Goal: Information Seeking & Learning: Understand process/instructions

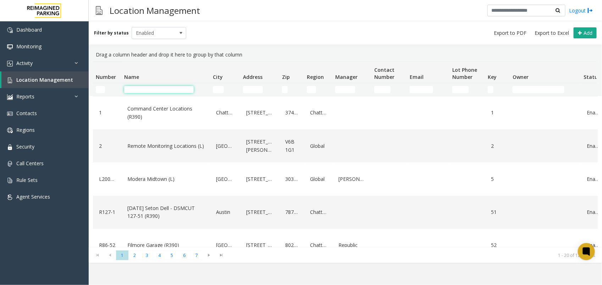
click at [158, 91] on input "Name Filter" at bounding box center [159, 89] width 70 height 7
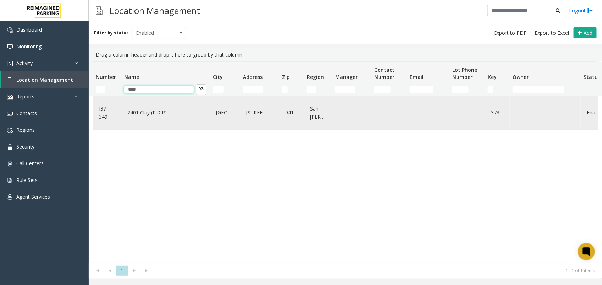
type input "****"
click at [160, 113] on link "2401 Clay (I) (CP)" at bounding box center [166, 112] width 80 height 11
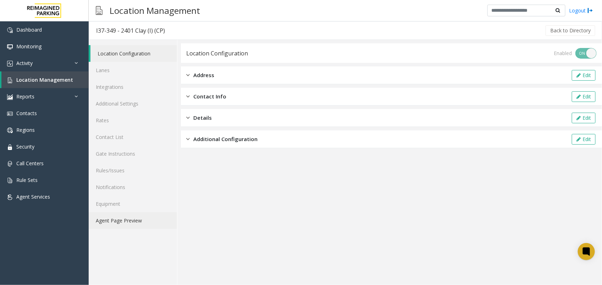
click at [139, 224] on link "Agent Page Preview" at bounding box center [133, 220] width 88 height 17
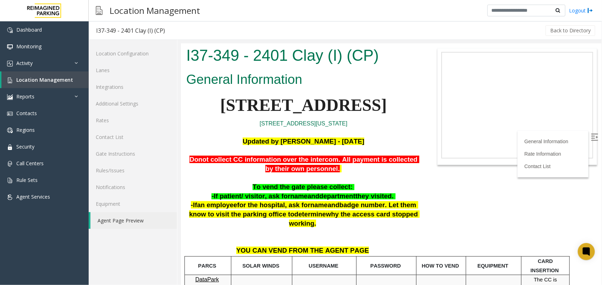
scroll to position [44, 0]
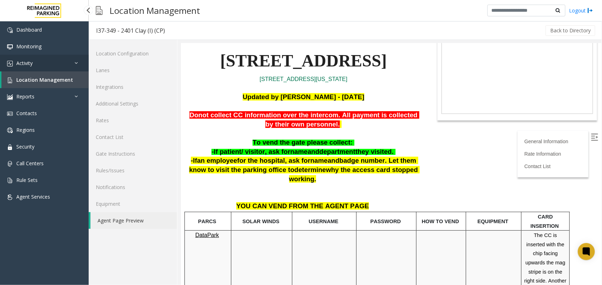
click at [46, 67] on link "Activity" at bounding box center [44, 63] width 89 height 17
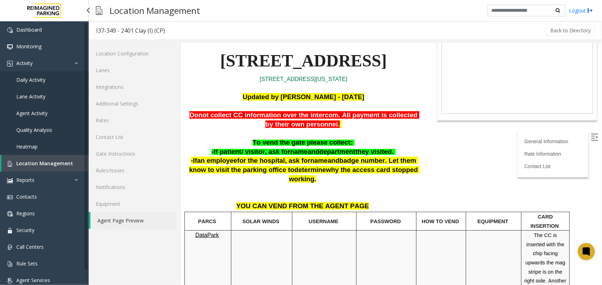
click at [40, 110] on span "Agent Activity" at bounding box center [31, 113] width 31 height 7
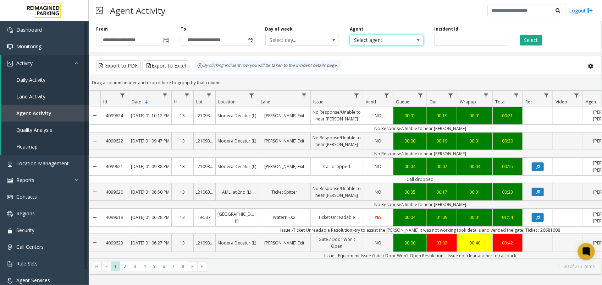
click at [387, 39] on span "Select agent..." at bounding box center [379, 40] width 59 height 10
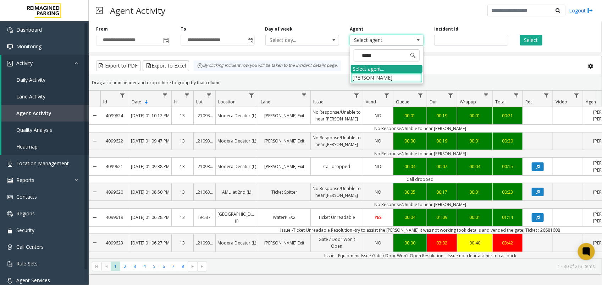
type input "******"
click at [379, 77] on li "Aastha Pandey" at bounding box center [387, 78] width 72 height 10
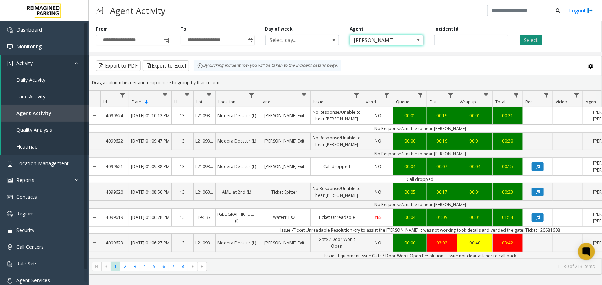
click at [540, 35] on button "Select" at bounding box center [531, 40] width 22 height 11
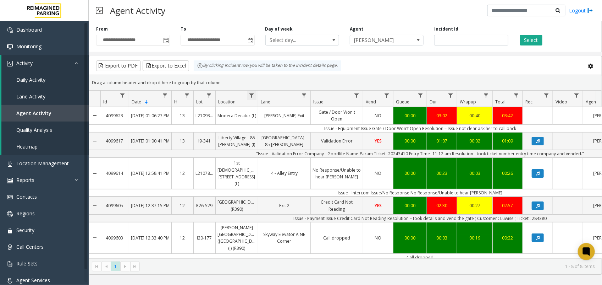
click at [252, 98] on span "Data table" at bounding box center [252, 96] width 6 height 6
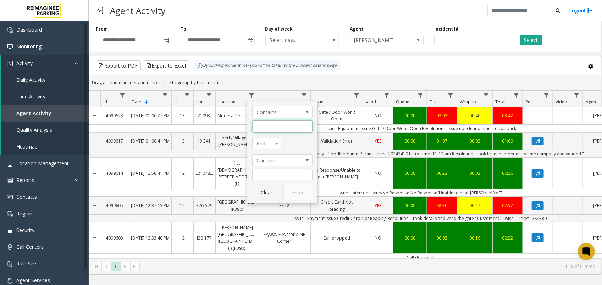
click at [274, 125] on input "Location Filter" at bounding box center [282, 126] width 60 height 12
type input "****"
click button "Filter" at bounding box center [297, 192] width 29 height 16
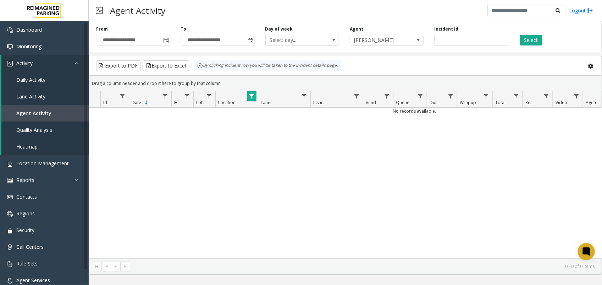
click at [250, 99] on span "Data table" at bounding box center [252, 96] width 6 height 6
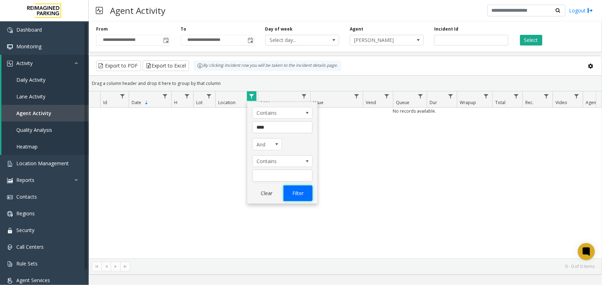
click at [307, 196] on button "Filter" at bounding box center [297, 193] width 29 height 16
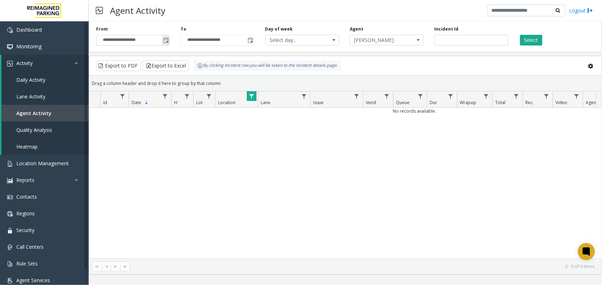
click at [164, 41] on span "Toggle popup" at bounding box center [166, 41] width 6 height 6
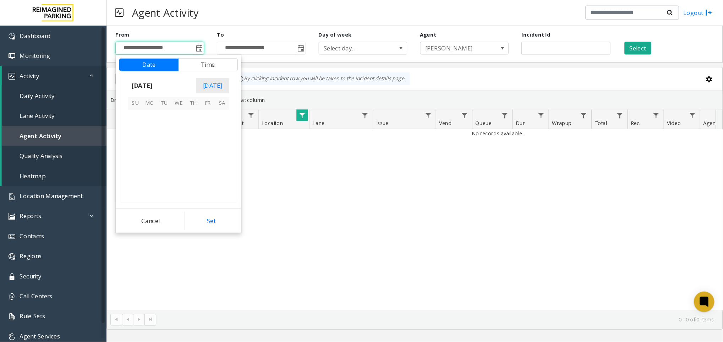
scroll to position [127355, 0]
click at [146, 93] on span "1" at bounding box center [149, 98] width 12 height 12
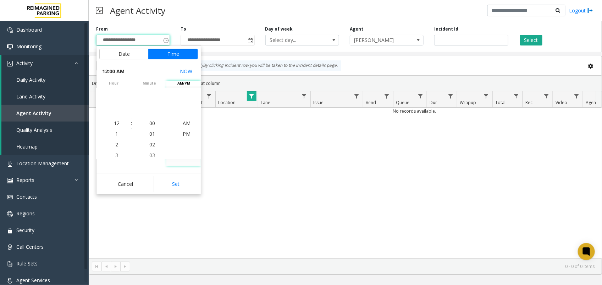
drag, startPoint x: 180, startPoint y: 183, endPoint x: 442, endPoint y: 98, distance: 275.1
click at [182, 183] on button "Set" at bounding box center [176, 184] width 45 height 16
type input "**********"
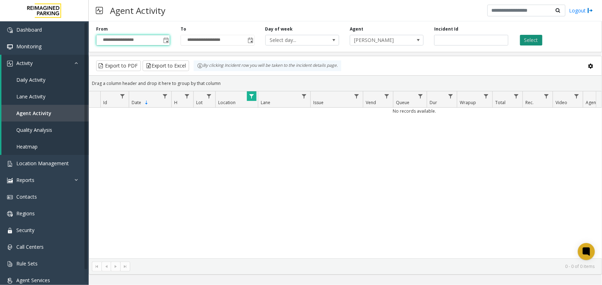
click at [531, 38] on button "Select" at bounding box center [531, 40] width 22 height 11
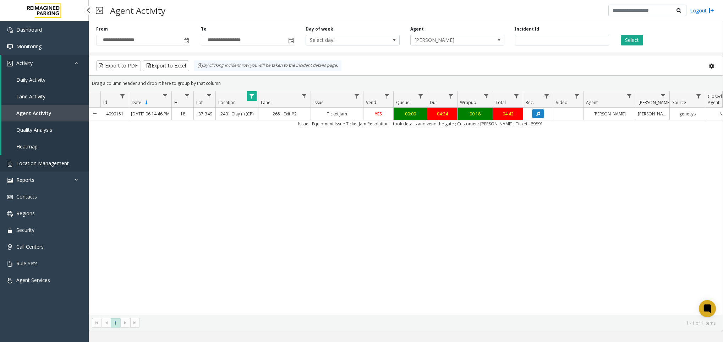
click at [45, 160] on span "Location Management" at bounding box center [42, 163] width 53 height 7
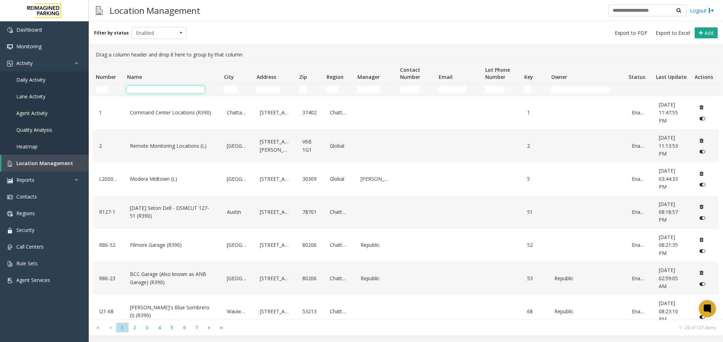
click at [141, 90] on input "Name Filter" at bounding box center [165, 89] width 77 height 7
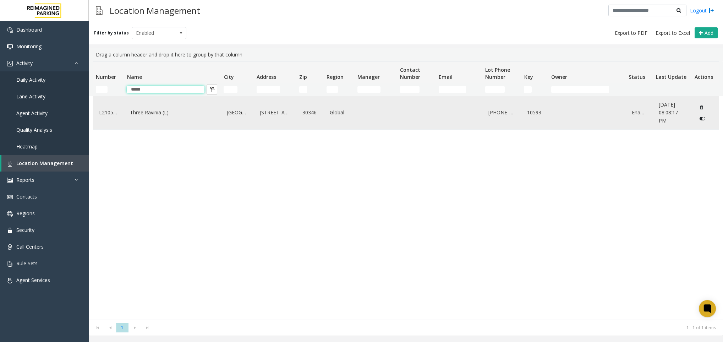
type input "*****"
click at [170, 114] on link "Three Ravinia (L)" at bounding box center [172, 112] width 88 height 11
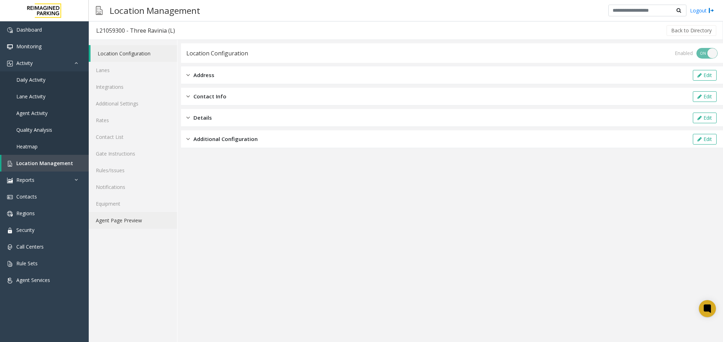
click at [116, 228] on link "Agent Page Preview" at bounding box center [133, 220] width 88 height 17
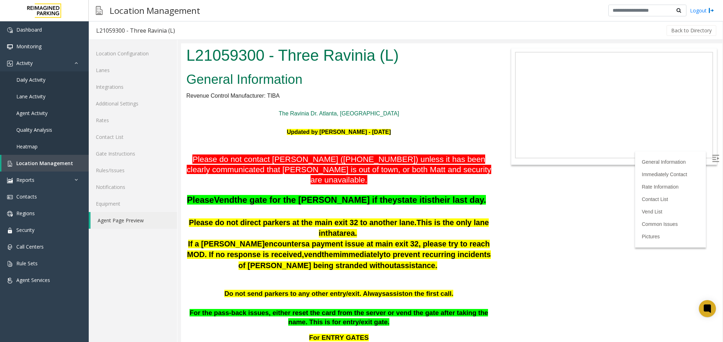
click at [602, 161] on div at bounding box center [614, 106] width 206 height 117
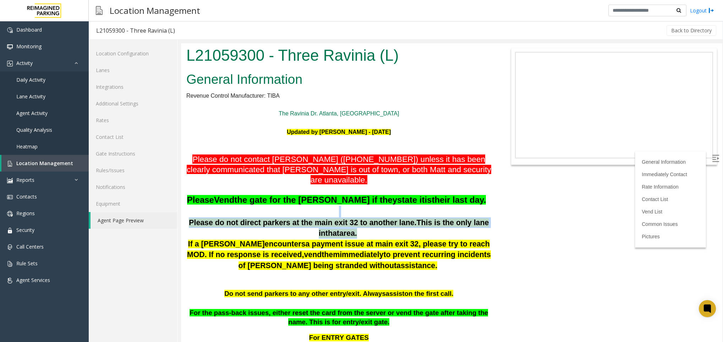
drag, startPoint x: 342, startPoint y: 222, endPoint x: 229, endPoint y: 201, distance: 114.7
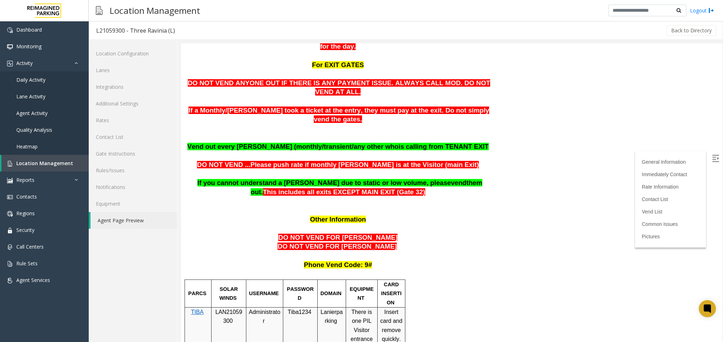
scroll to position [319, 0]
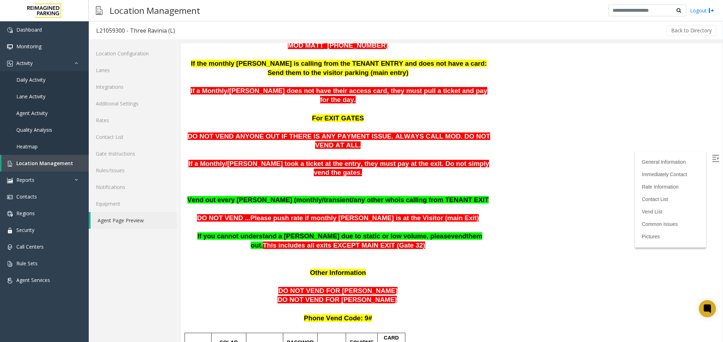
click at [226, 232] on span "If you cannot understand a parker due to static or low volume, please" at bounding box center [323, 235] width 253 height 7
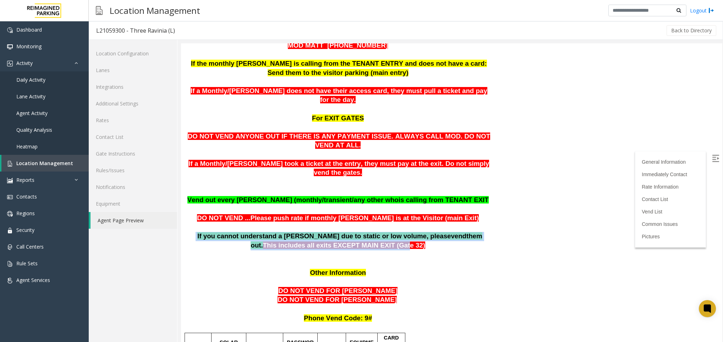
drag, startPoint x: 196, startPoint y: 213, endPoint x: 368, endPoint y: 226, distance: 172.2
click at [368, 226] on p "If you cannot understand a parker due to static or low volume, please vend them…" at bounding box center [338, 236] width 305 height 27
click at [344, 232] on span "If you cannot understand a parker due to static or low volume, please" at bounding box center [323, 235] width 253 height 7
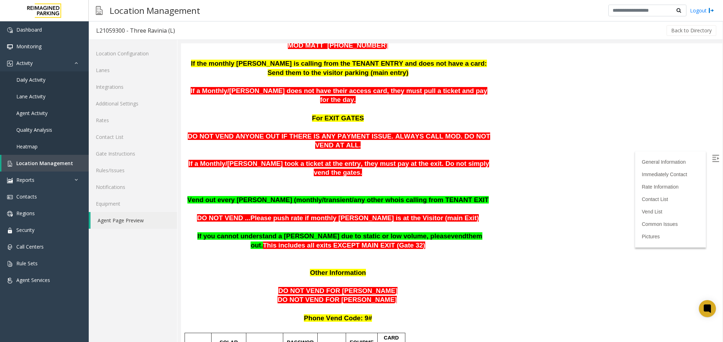
drag, startPoint x: 431, startPoint y: 211, endPoint x: 195, endPoint y: 212, distance: 236.3
click at [195, 233] on font "If you cannot understand a parker due to static or low volume, please vend them…" at bounding box center [338, 240] width 287 height 15
click at [451, 223] on p "If you cannot understand a parker due to static or low volume, please vend them…" at bounding box center [338, 236] width 305 height 27
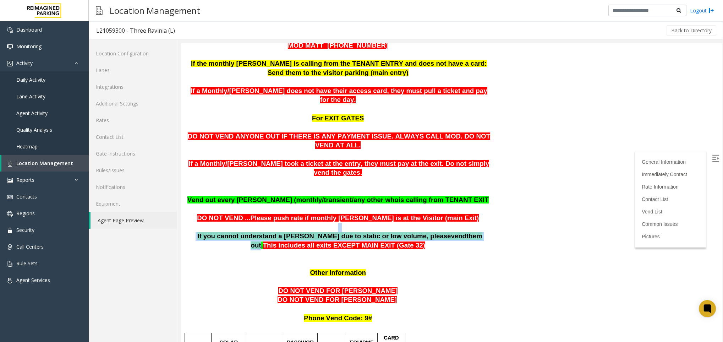
drag, startPoint x: 428, startPoint y: 211, endPoint x: 258, endPoint y: 203, distance: 170.1
click at [258, 223] on p "If you cannot understand a parker due to static or low volume, please vend them…" at bounding box center [338, 236] width 305 height 27
drag, startPoint x: 258, startPoint y: 203, endPoint x: 237, endPoint y: 208, distance: 21.9
click at [238, 223] on p "If you cannot understand a parker due to static or low volume, please vend them…" at bounding box center [338, 236] width 305 height 27
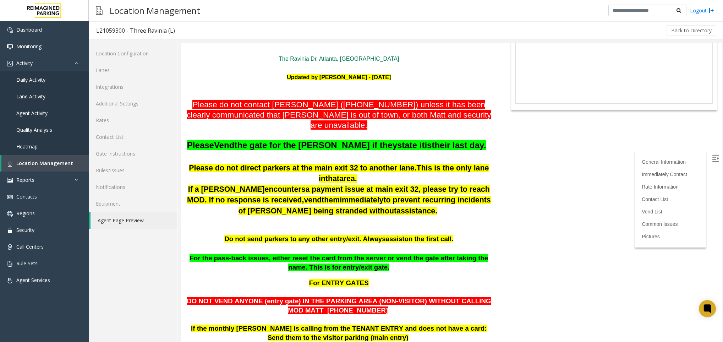
scroll to position [53, 0]
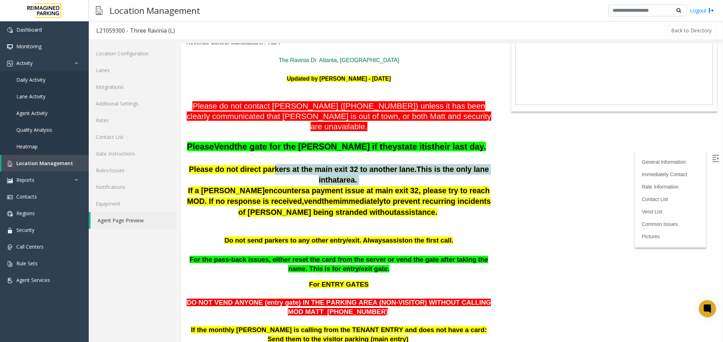
drag, startPoint x: 353, startPoint y: 172, endPoint x: 268, endPoint y: 158, distance: 86.4
click at [268, 164] on p "Please do not direct parkers at the main exit 32 to another lane . This is the …" at bounding box center [338, 174] width 305 height 21
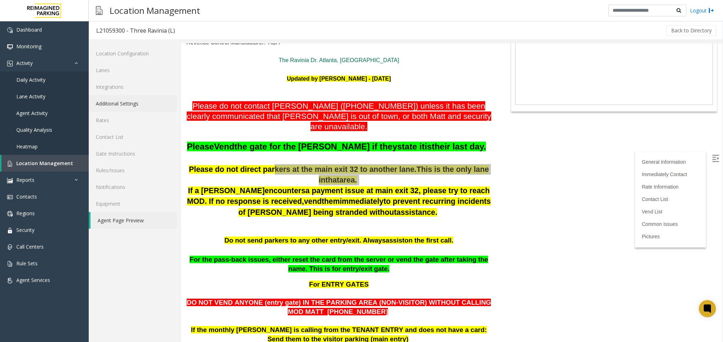
click at [115, 106] on link "Additional Settings" at bounding box center [133, 103] width 88 height 17
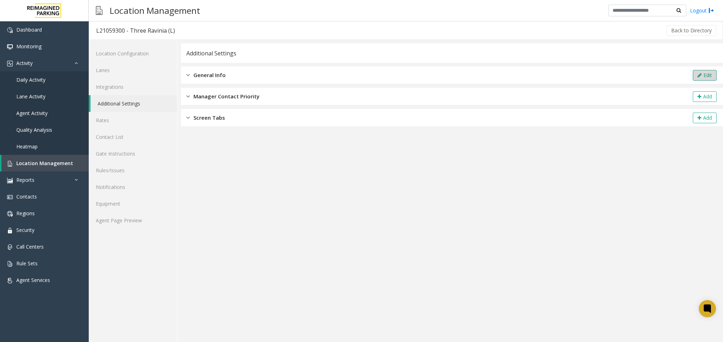
click at [602, 74] on button "Edit" at bounding box center [705, 75] width 24 height 11
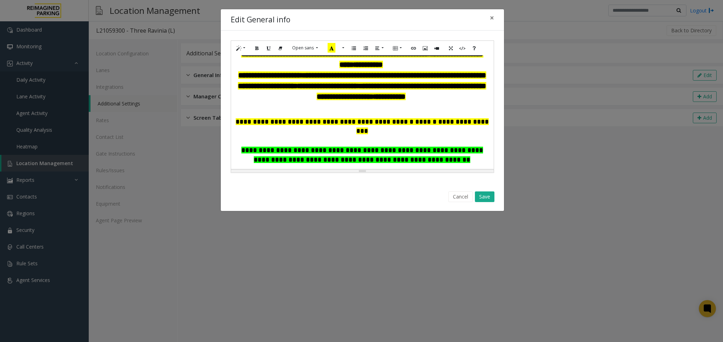
scroll to position [106, 0]
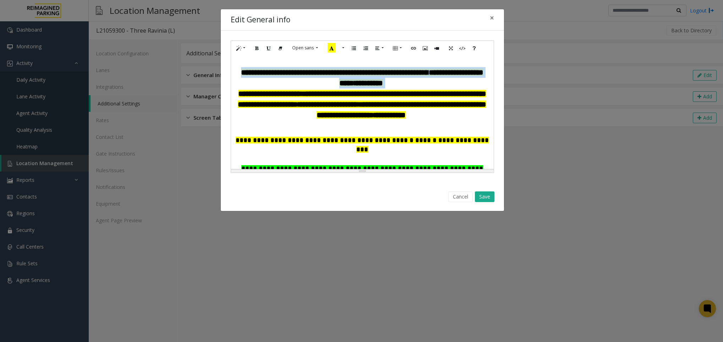
drag, startPoint x: 398, startPoint y: 89, endPoint x: 258, endPoint y: 60, distance: 143.8
click at [237, 75] on p "**********" at bounding box center [362, 77] width 255 height 21
click at [335, 50] on button "More Color" at bounding box center [332, 48] width 7 height 11
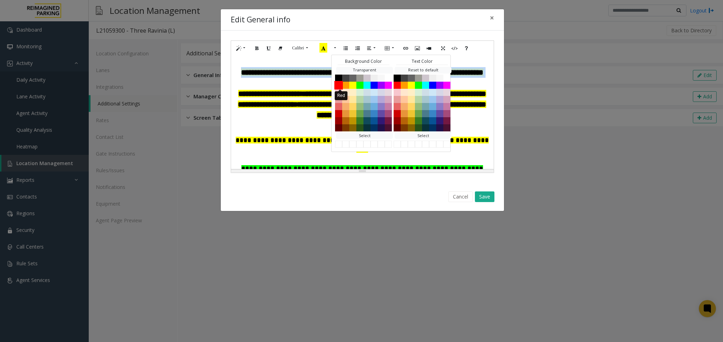
click at [340, 84] on button "Red" at bounding box center [338, 85] width 9 height 9
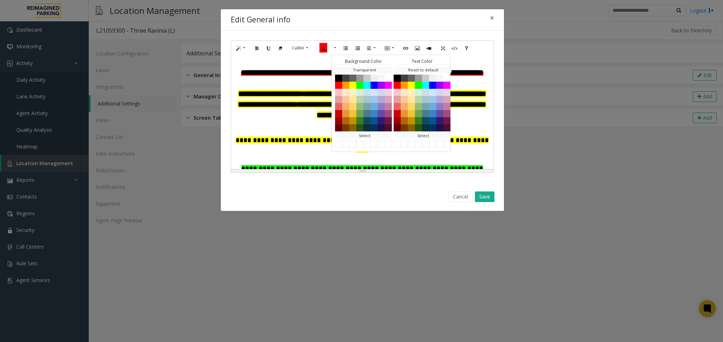
click at [460, 127] on p at bounding box center [362, 124] width 255 height 7
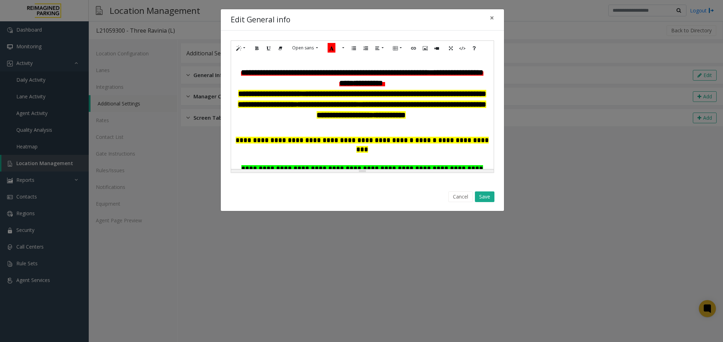
click at [403, 88] on p "**********" at bounding box center [362, 77] width 255 height 21
click at [486, 196] on button "Save" at bounding box center [485, 196] width 20 height 11
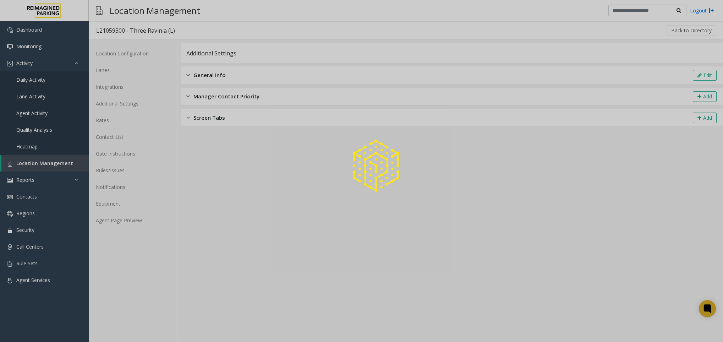
click at [143, 220] on div at bounding box center [361, 171] width 723 height 342
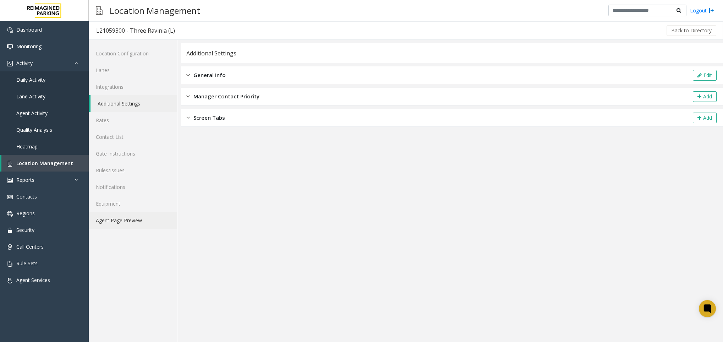
click at [124, 219] on link "Agent Page Preview" at bounding box center [133, 220] width 88 height 17
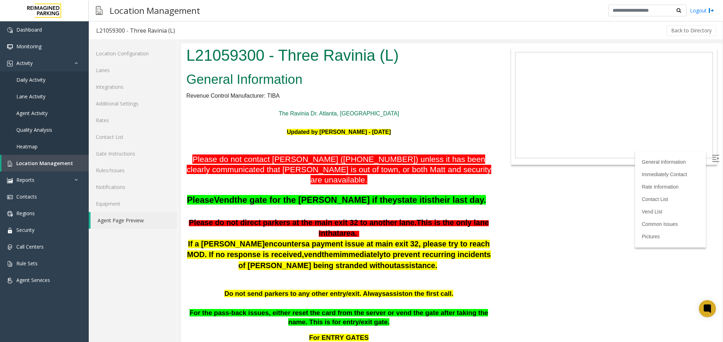
click at [370, 205] on p at bounding box center [338, 211] width 305 height 12
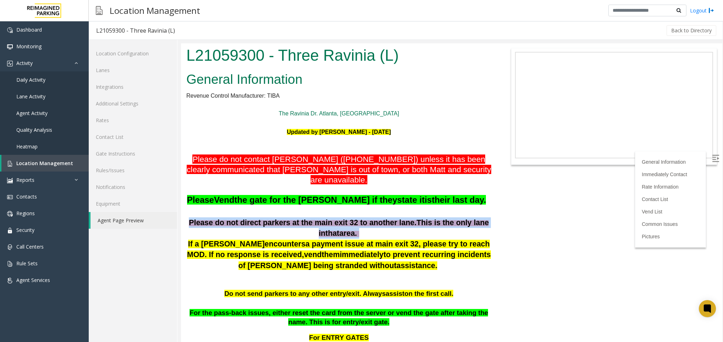
drag, startPoint x: 358, startPoint y: 225, endPoint x: 186, endPoint y: 215, distance: 172.0
click at [186, 217] on p "Please do not direct parkers at the main exit 32 to another lane . This is the …" at bounding box center [338, 227] width 305 height 21
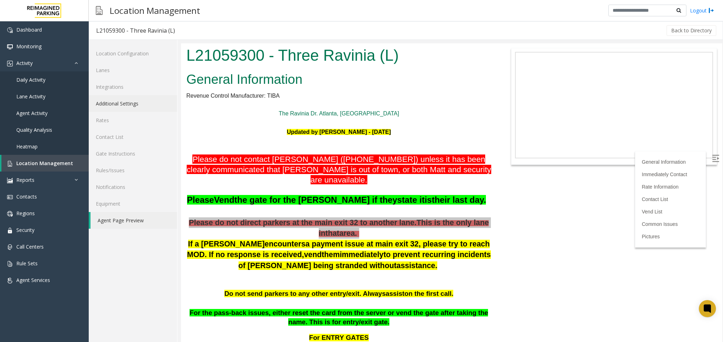
drag, startPoint x: 5, startPoint y: 171, endPoint x: 114, endPoint y: 102, distance: 129.0
click at [114, 102] on link "Additional Settings" at bounding box center [133, 103] width 88 height 17
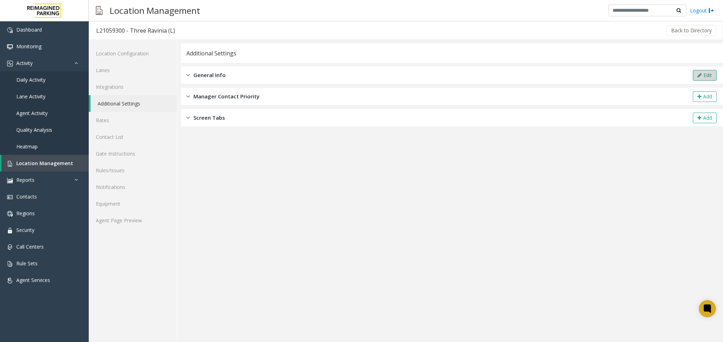
click at [602, 77] on button "Edit" at bounding box center [705, 75] width 24 height 11
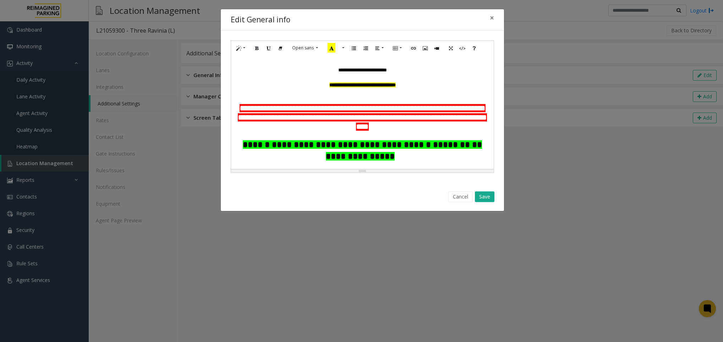
click at [447, 131] on p "**********" at bounding box center [362, 118] width 255 height 28
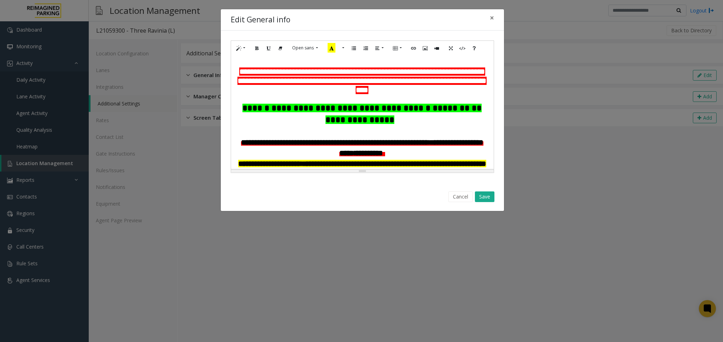
scroll to position [53, 0]
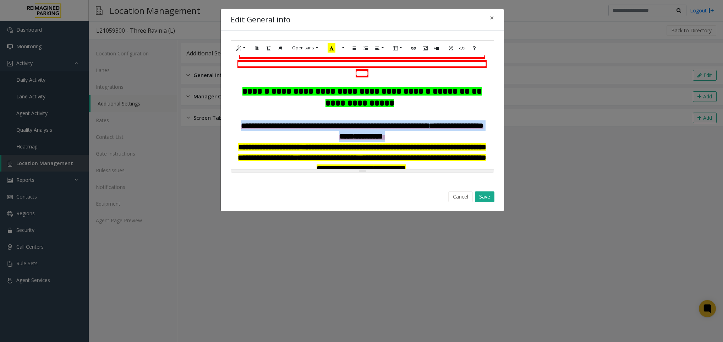
drag, startPoint x: 399, startPoint y: 138, endPoint x: 230, endPoint y: 132, distance: 169.3
click at [231, 132] on div "**********" at bounding box center [362, 106] width 263 height 132
click at [346, 48] on button "More Color" at bounding box center [342, 48] width 7 height 11
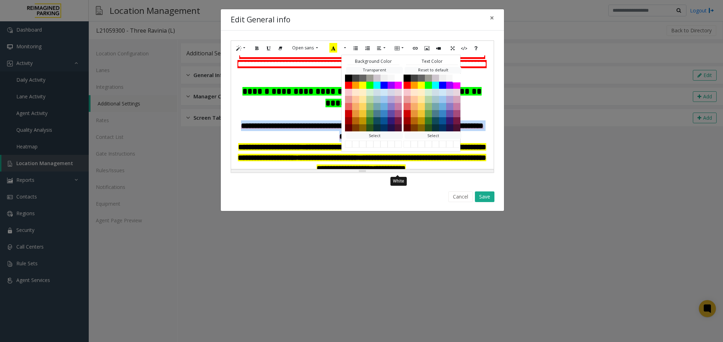
click at [452, 82] on button "White" at bounding box center [456, 77] width 9 height 9
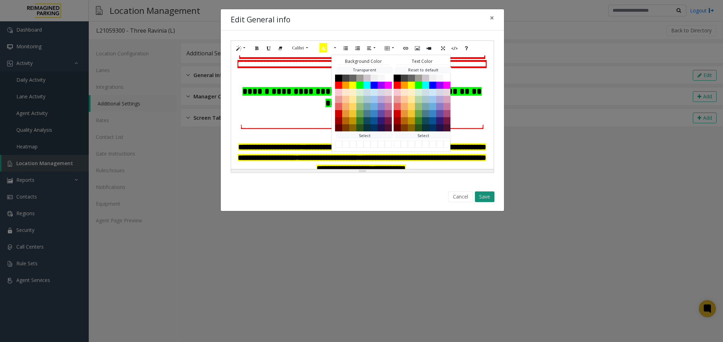
click at [484, 195] on button "Save" at bounding box center [485, 196] width 20 height 11
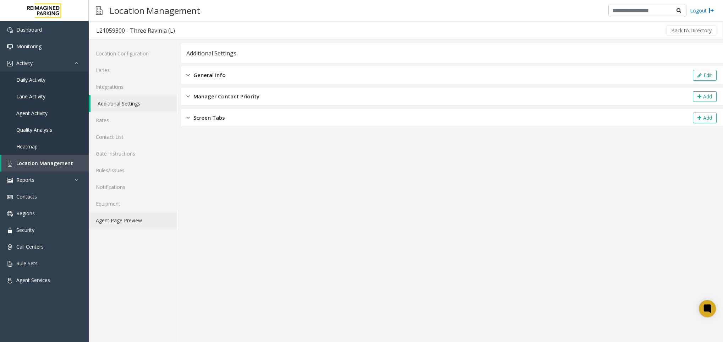
click at [115, 224] on link "Agent Page Preview" at bounding box center [133, 220] width 88 height 17
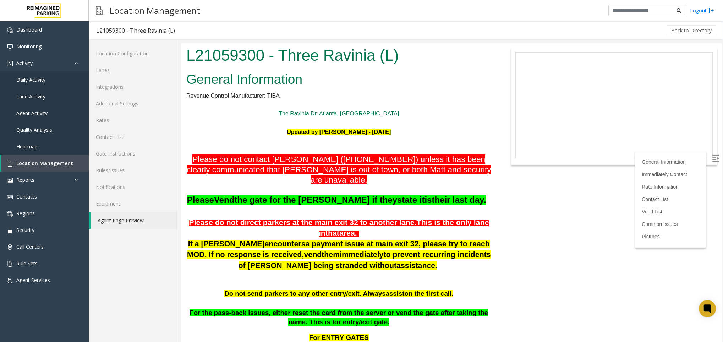
scroll to position [106, 0]
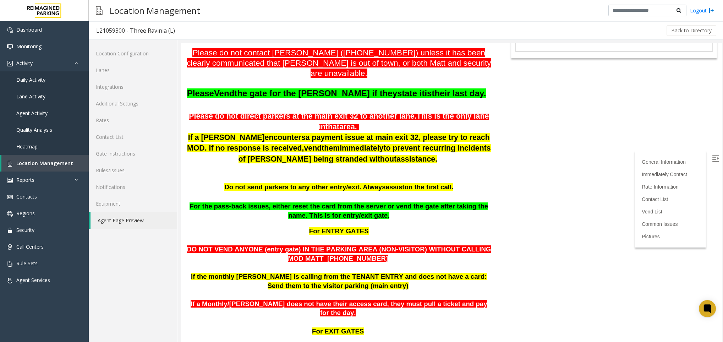
click at [355, 133] on span "a payment issue at main exit 32, please try to reach MOD. If no response is rec…" at bounding box center [338, 142] width 303 height 19
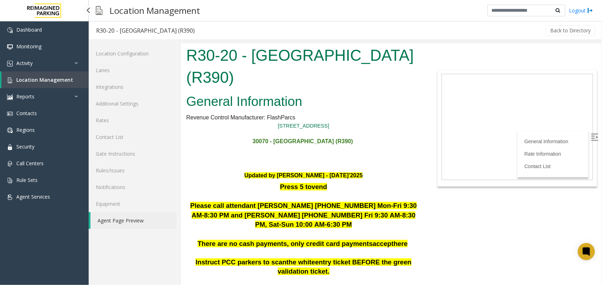
click at [47, 78] on span "Location Management" at bounding box center [44, 79] width 57 height 7
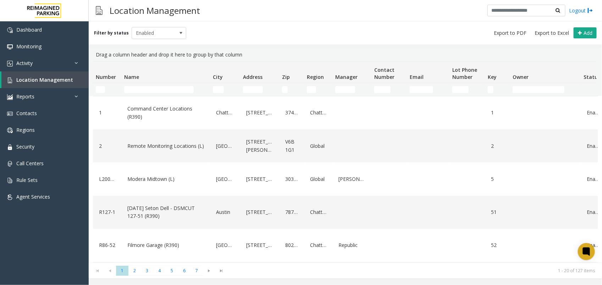
click at [155, 84] on td "Name Filter" at bounding box center [165, 89] width 89 height 13
drag, startPoint x: 166, startPoint y: 88, endPoint x: 173, endPoint y: 90, distance: 8.0
click at [173, 90] on td "Name Filter" at bounding box center [165, 89] width 89 height 13
click at [173, 90] on input "Name Filter" at bounding box center [159, 89] width 70 height 7
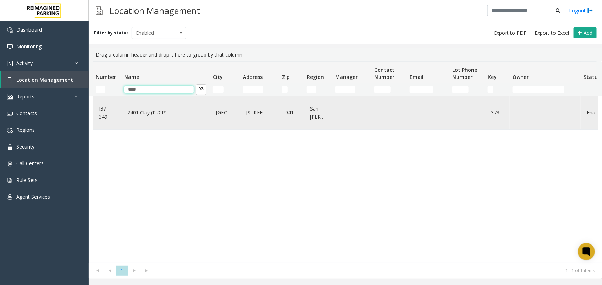
type input "****"
click at [178, 115] on link "2401 Clay (I) (CP)" at bounding box center [166, 112] width 80 height 11
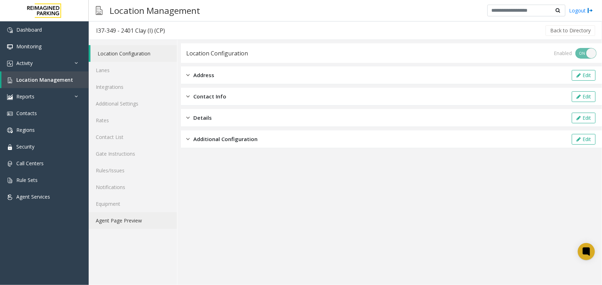
click at [131, 226] on link "Agent Page Preview" at bounding box center [133, 220] width 88 height 17
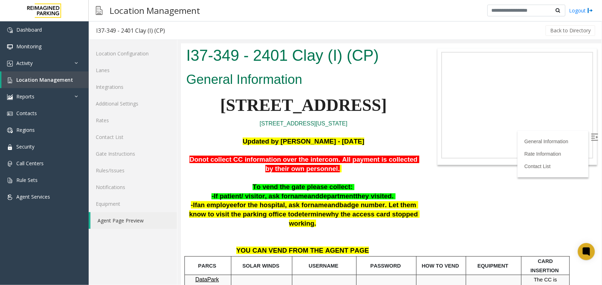
scroll to position [133, 0]
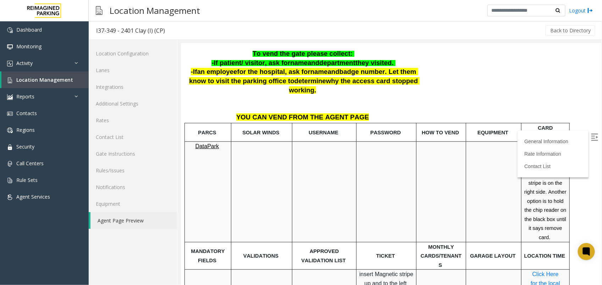
click at [591, 138] on img at bounding box center [594, 136] width 7 height 7
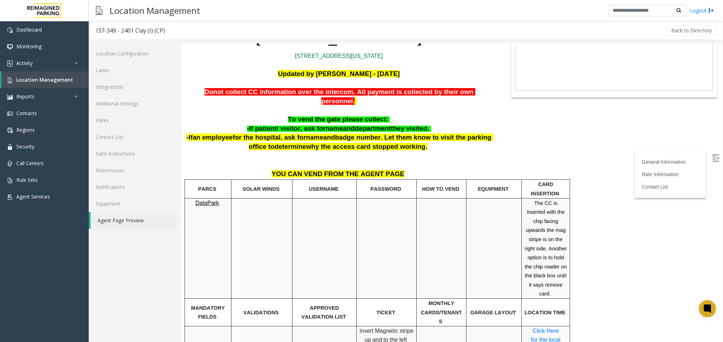
scroll to position [17, 0]
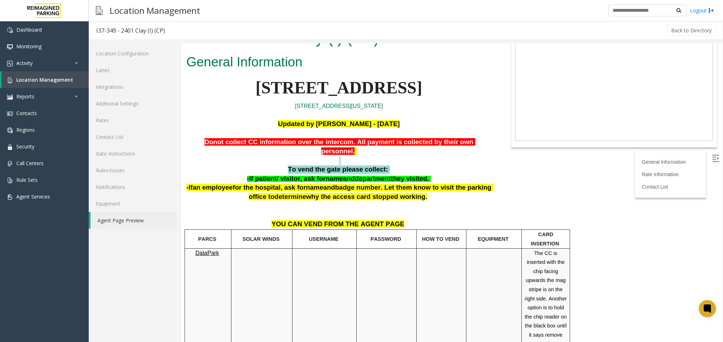
drag, startPoint x: 291, startPoint y: 155, endPoint x: 392, endPoint y: 159, distance: 101.2
drag, startPoint x: 392, startPoint y: 159, endPoint x: 299, endPoint y: 200, distance: 101.5
click at [299, 202] on p at bounding box center [338, 211] width 305 height 18
drag, startPoint x: 268, startPoint y: 170, endPoint x: 307, endPoint y: 170, distance: 38.7
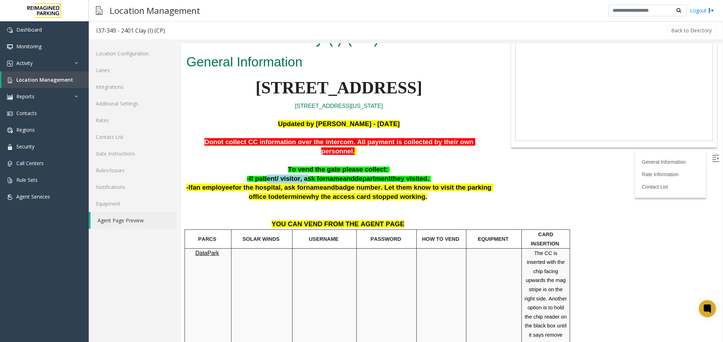
click at [307, 175] on span "-If patient/ visitor, ask for" at bounding box center [286, 178] width 79 height 7
drag, startPoint x: 307, startPoint y: 170, endPoint x: 322, endPoint y: 169, distance: 15.0
click at [322, 175] on span "-If patient/ visitor, ask for" at bounding box center [286, 178] width 79 height 7
drag, startPoint x: 322, startPoint y: 169, endPoint x: 384, endPoint y: 175, distance: 62.7
click at [384, 175] on span "-If patient/ visitor, ask for name and department they visited." at bounding box center [338, 178] width 182 height 7
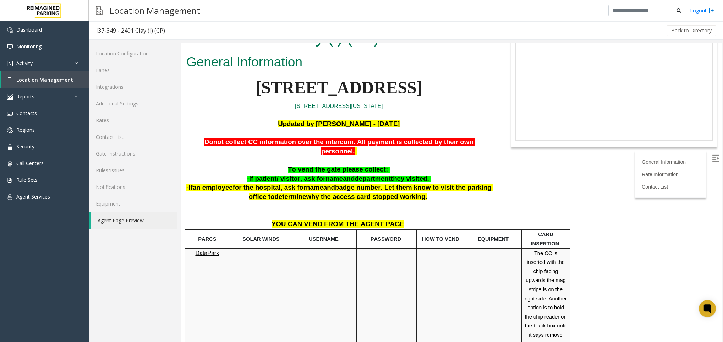
click at [283, 156] on p at bounding box center [338, 160] width 305 height 9
click at [423, 174] on p "-If patient/ visitor, ask for name and department they visited." at bounding box center [338, 178] width 305 height 9
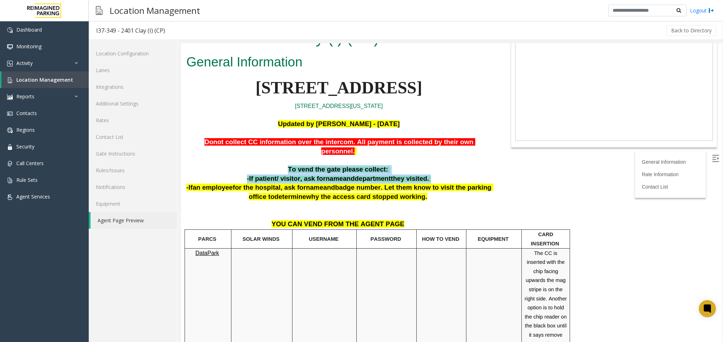
drag, startPoint x: 289, startPoint y: 160, endPoint x: 425, endPoint y: 170, distance: 135.5
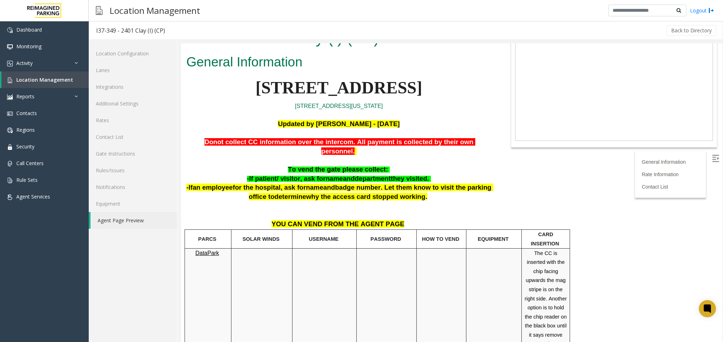
drag, startPoint x: 425, startPoint y: 170, endPoint x: 406, endPoint y: 179, distance: 20.8
click at [406, 183] on span ". Let them know to visit the parking office to" at bounding box center [371, 191] width 244 height 17
drag, startPoint x: 302, startPoint y: 172, endPoint x: 340, endPoint y: 172, distance: 38.0
click at [340, 175] on span "-If patient/ visitor, ask for name and department they visited." at bounding box center [338, 178] width 182 height 7
drag, startPoint x: 340, startPoint y: 172, endPoint x: 388, endPoint y: 170, distance: 48.3
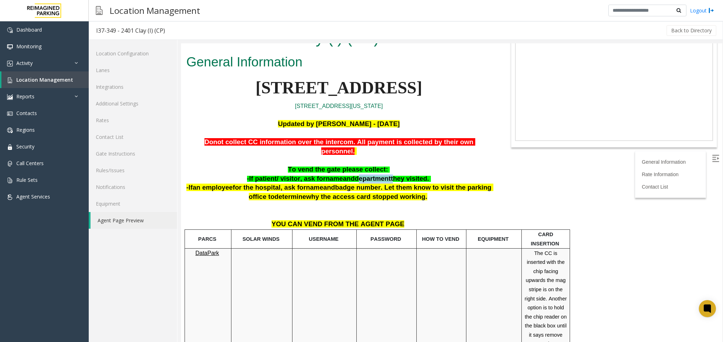
click at [388, 175] on span "-If patient/ visitor, ask for name and department they visited." at bounding box center [338, 178] width 182 height 7
click at [275, 175] on span "-If patient/ visitor, ask for" at bounding box center [286, 178] width 79 height 7
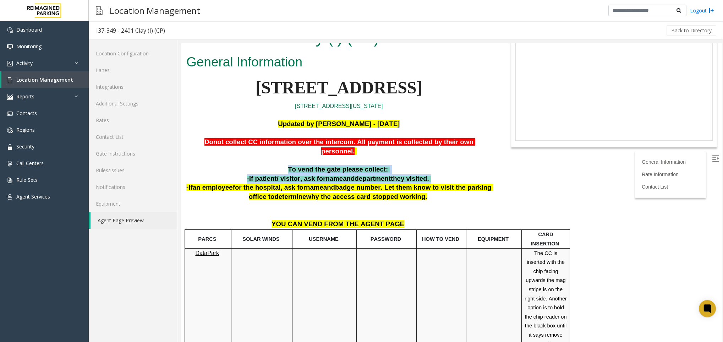
drag, startPoint x: 286, startPoint y: 162, endPoint x: 423, endPoint y: 170, distance: 136.4
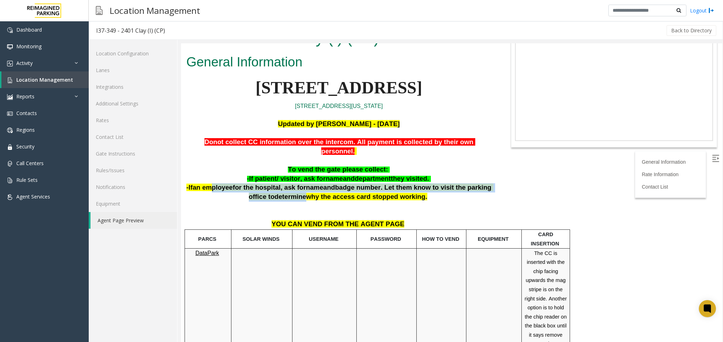
drag, startPoint x: 213, startPoint y: 182, endPoint x: 300, endPoint y: 190, distance: 88.0
click at [300, 190] on span "-If an employee for the hospital, ask for name and badge number . Let them know…" at bounding box center [339, 191] width 307 height 17
drag, startPoint x: 300, startPoint y: 190, endPoint x: 322, endPoint y: 184, distance: 22.1
click at [323, 184] on span "and" at bounding box center [329, 186] width 12 height 7
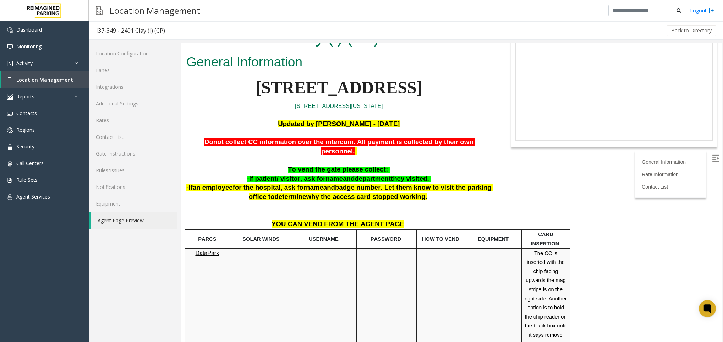
click at [378, 183] on span ". Let them know to visit the parking office to" at bounding box center [371, 191] width 244 height 17
drag, startPoint x: 285, startPoint y: 159, endPoint x: 374, endPoint y: 160, distance: 89.4
click at [374, 165] on p "To vend the gate please collect:" at bounding box center [338, 169] width 305 height 9
drag, startPoint x: 374, startPoint y: 160, endPoint x: 354, endPoint y: 170, distance: 22.5
click at [354, 175] on span "-If patient/ visitor, ask for name and department they visited." at bounding box center [338, 178] width 182 height 7
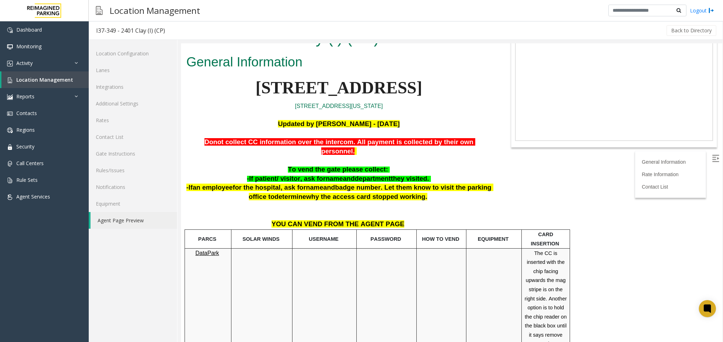
click at [362, 175] on span "department" at bounding box center [372, 178] width 36 height 7
